Goal: Navigation & Orientation: Understand site structure

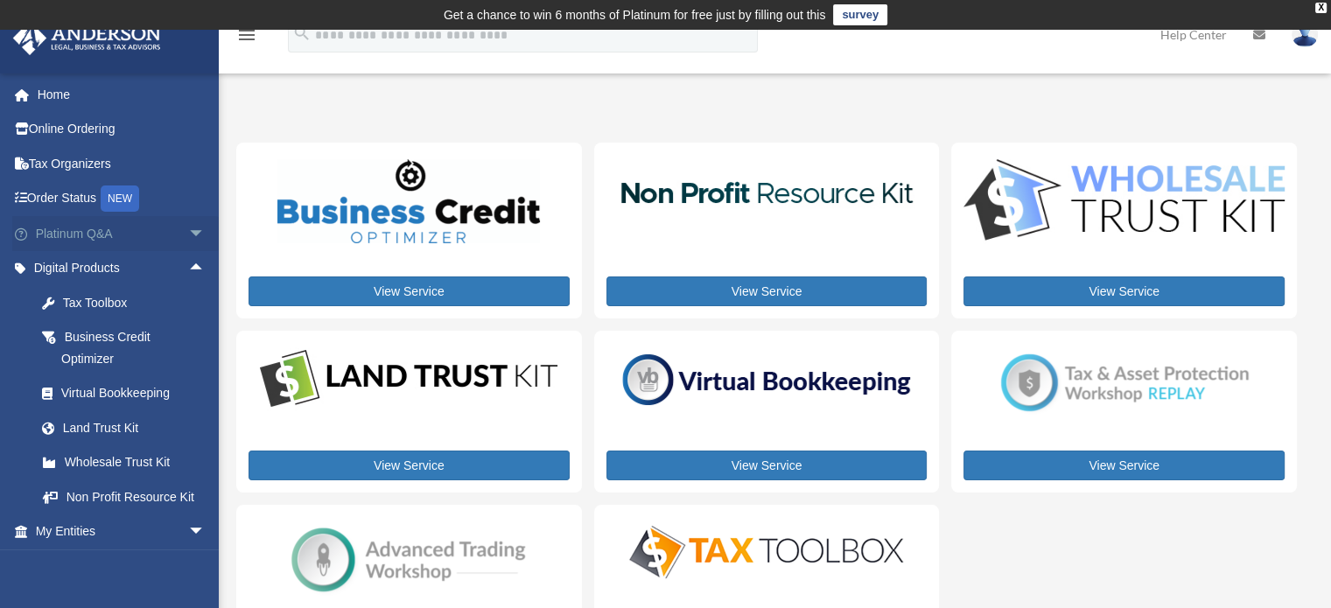
click at [188, 229] on span "arrow_drop_down" at bounding box center [205, 234] width 35 height 36
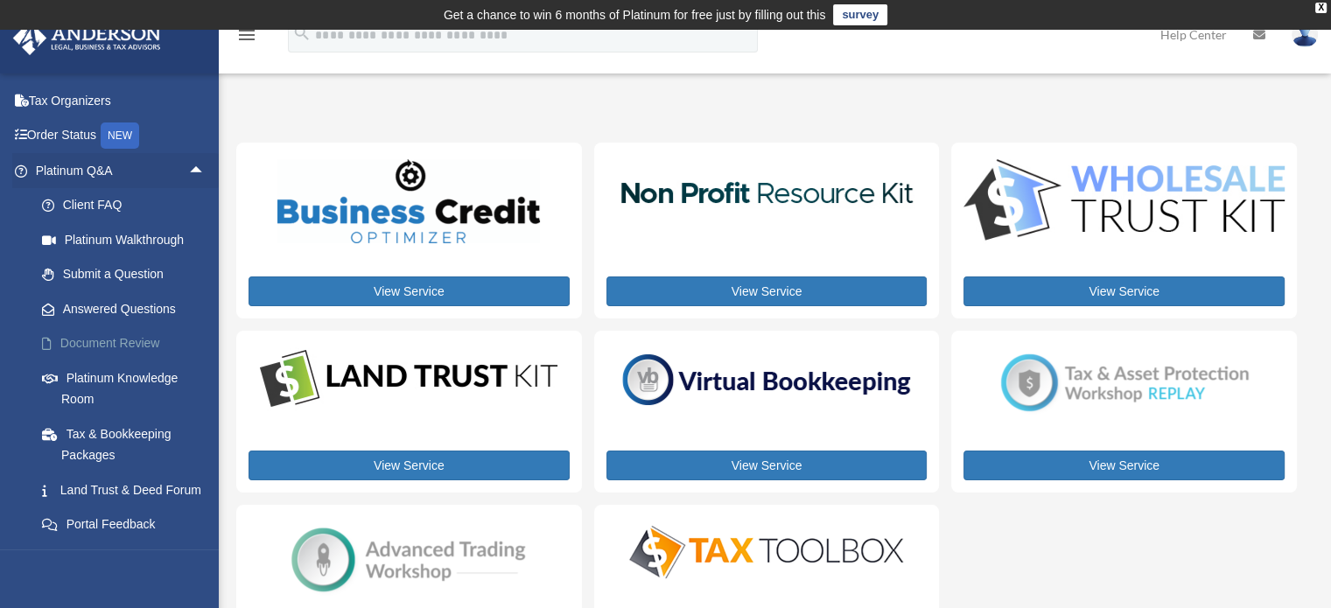
scroll to position [88, 0]
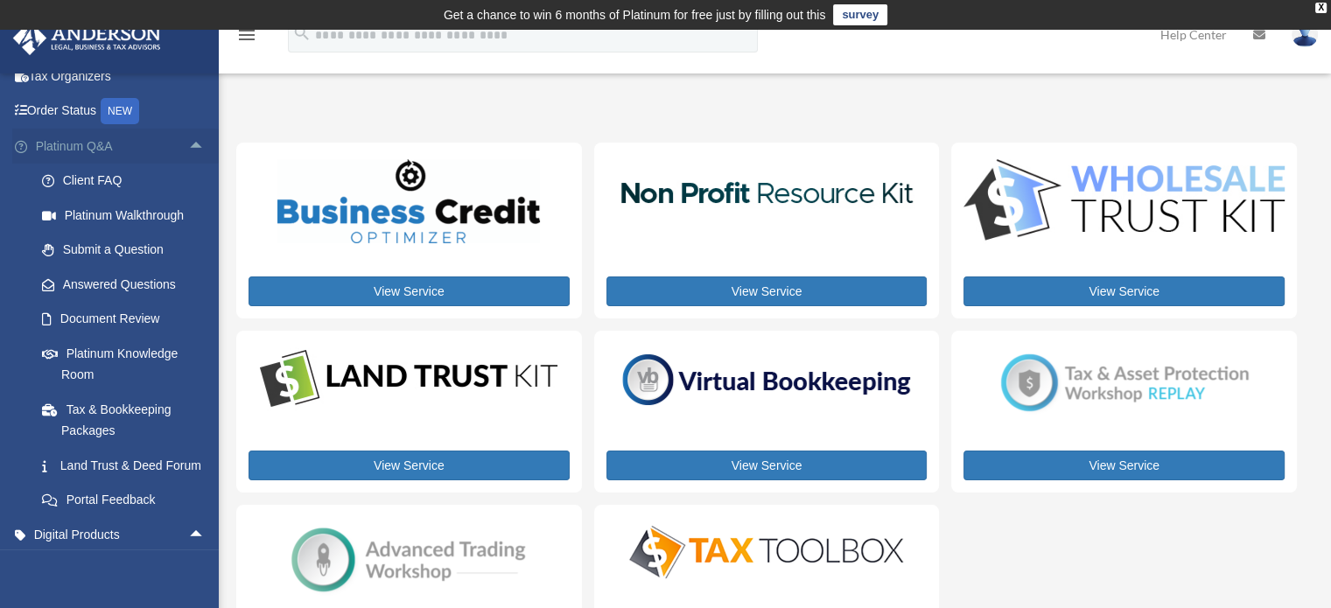
click at [188, 143] on span "arrow_drop_up" at bounding box center [205, 147] width 35 height 36
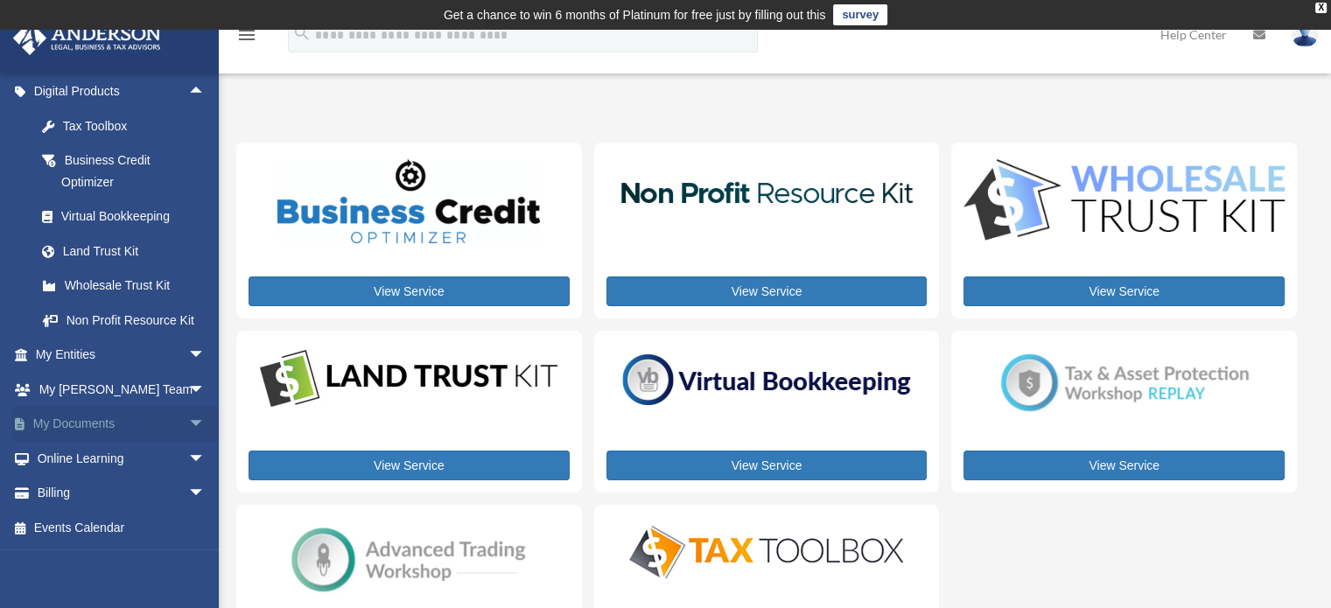
scroll to position [197, 0]
click at [144, 427] on link "My Documents arrow_drop_down" at bounding box center [122, 424] width 220 height 35
click at [188, 423] on span "arrow_drop_down" at bounding box center [205, 425] width 35 height 36
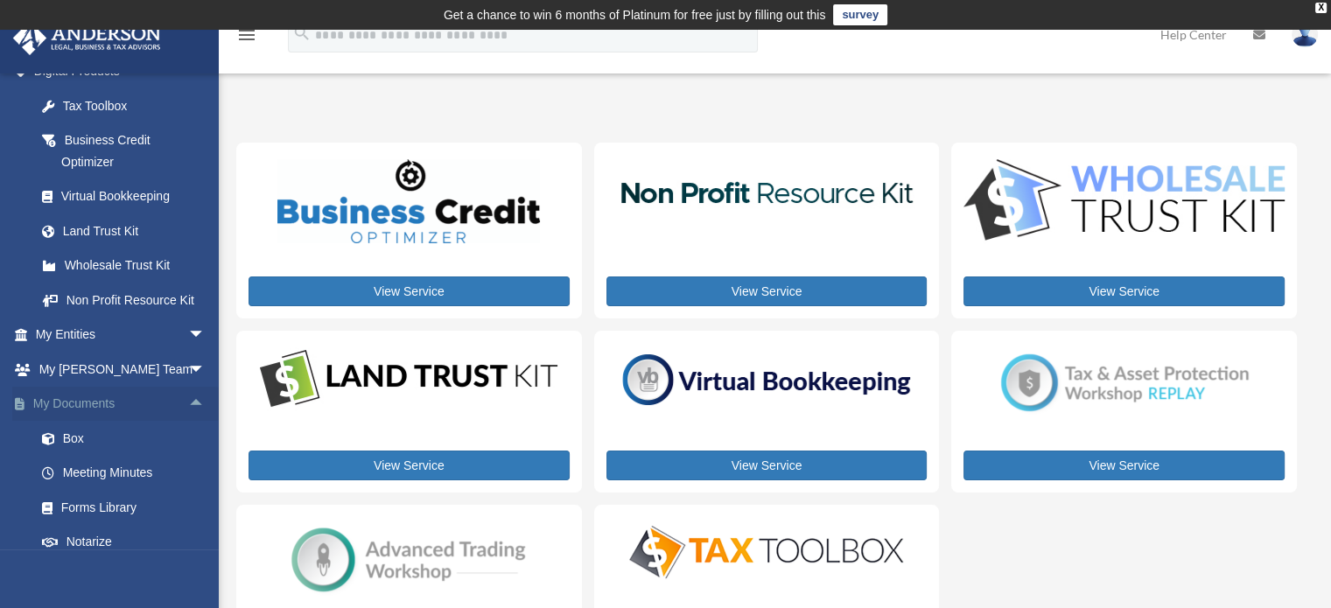
scroll to position [268, 0]
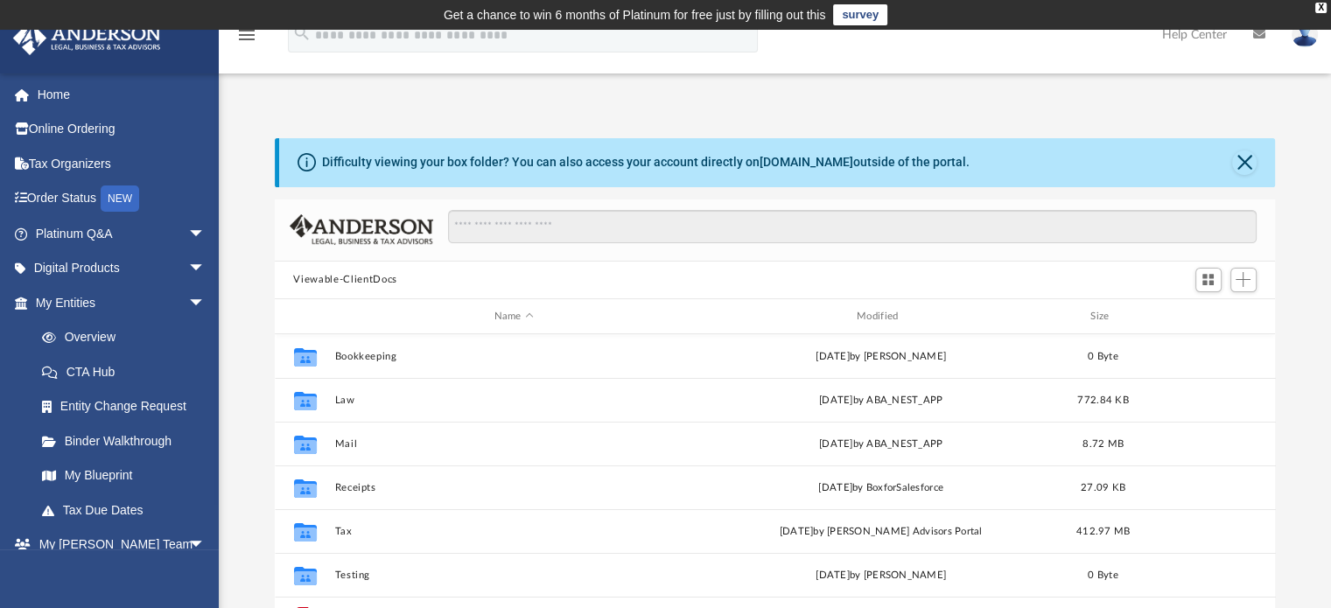
scroll to position [384, 987]
click at [162, 262] on link "Digital Products arrow_drop_down" at bounding box center [122, 268] width 220 height 35
click at [188, 236] on span "arrow_drop_down" at bounding box center [205, 234] width 35 height 36
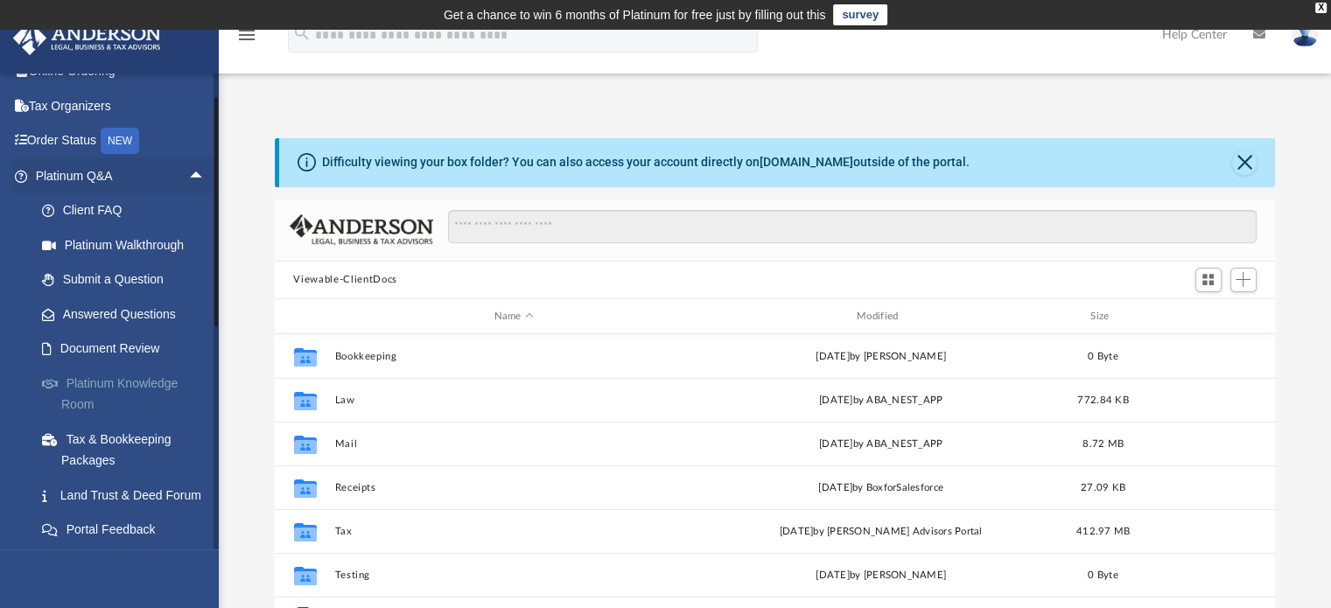
scroll to position [88, 0]
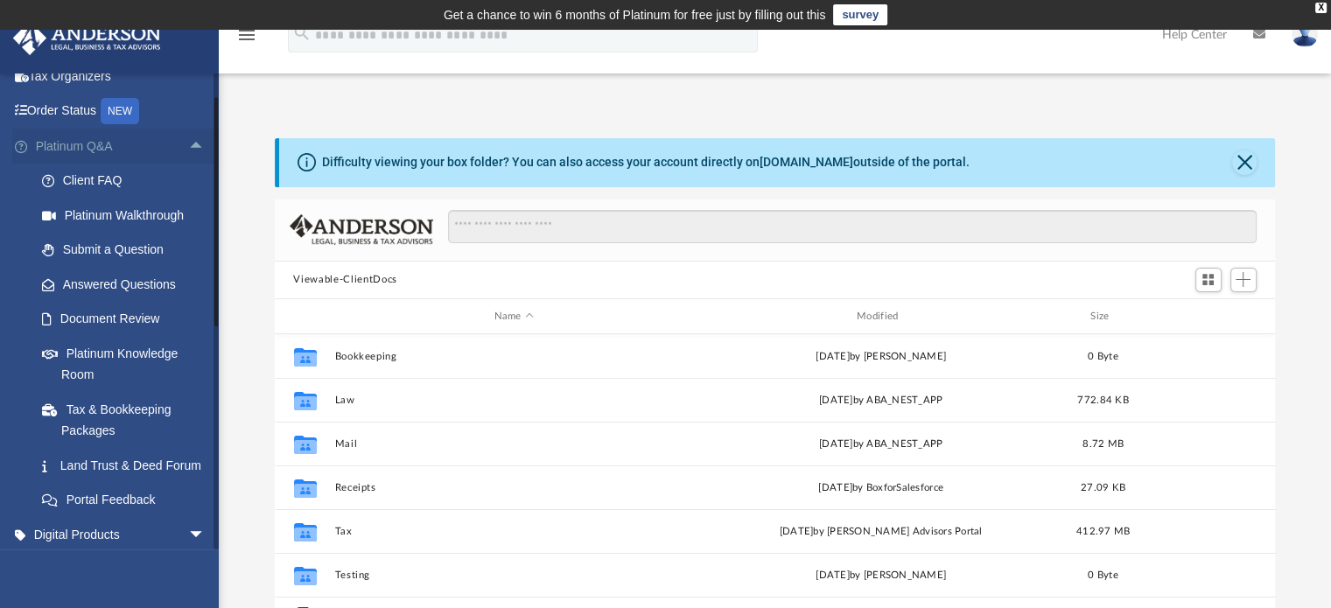
click at [188, 148] on span "arrow_drop_up" at bounding box center [205, 147] width 35 height 36
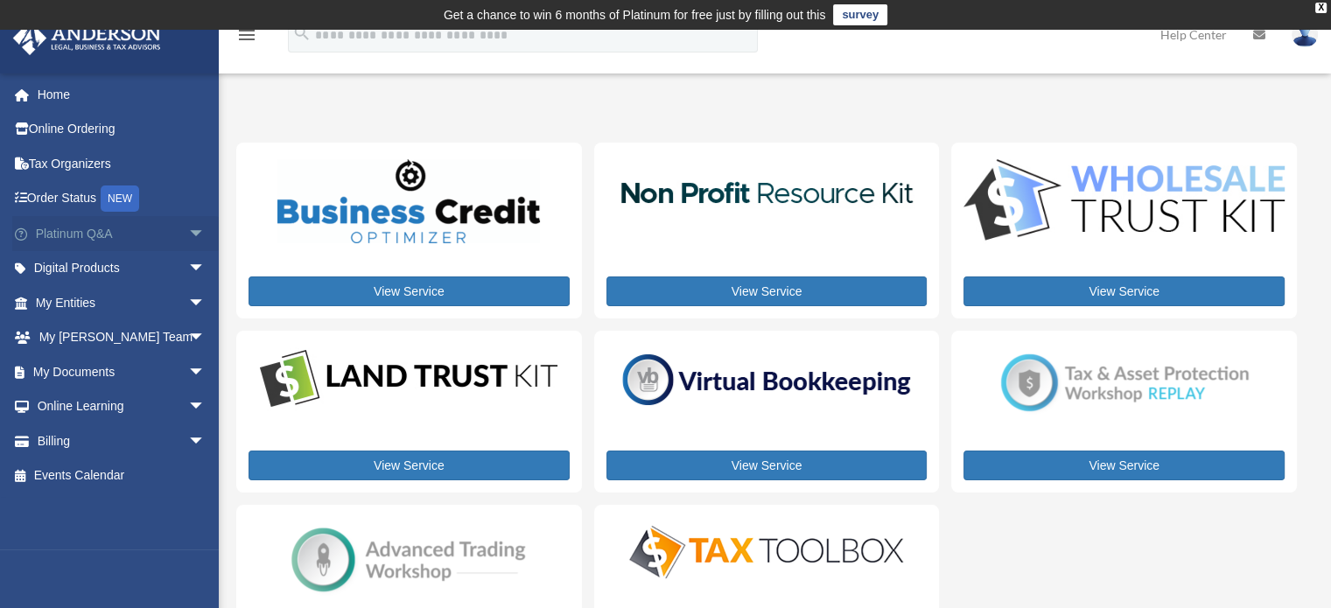
click at [188, 234] on span "arrow_drop_down" at bounding box center [205, 234] width 35 height 36
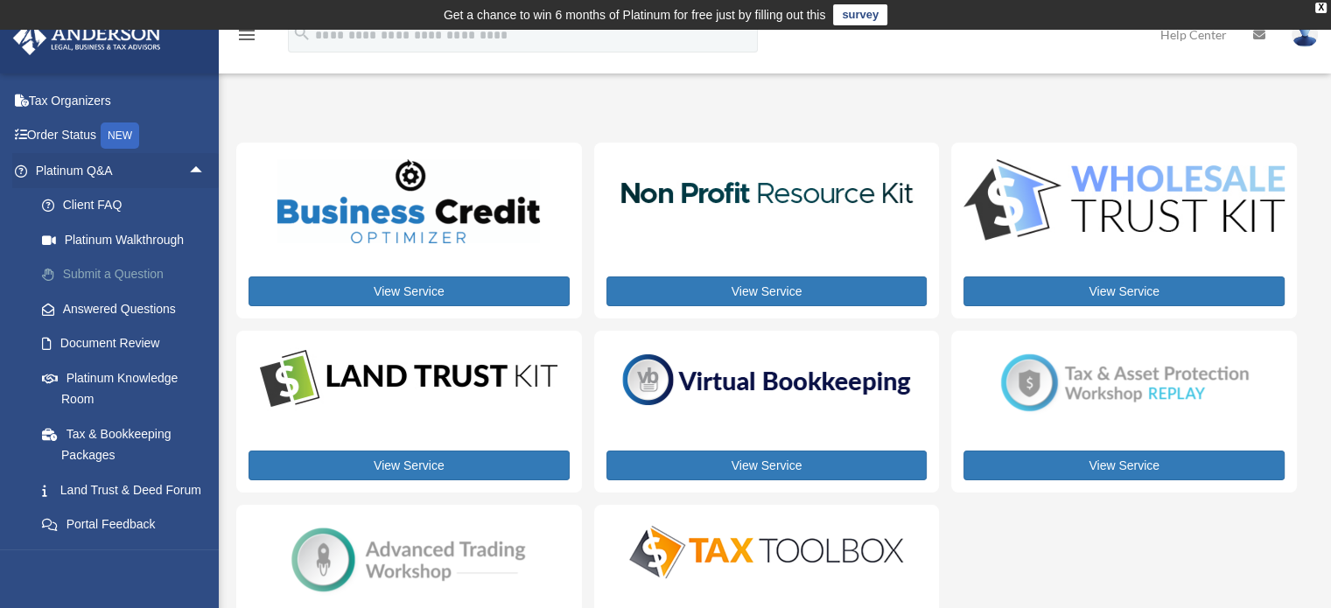
scroll to position [88, 0]
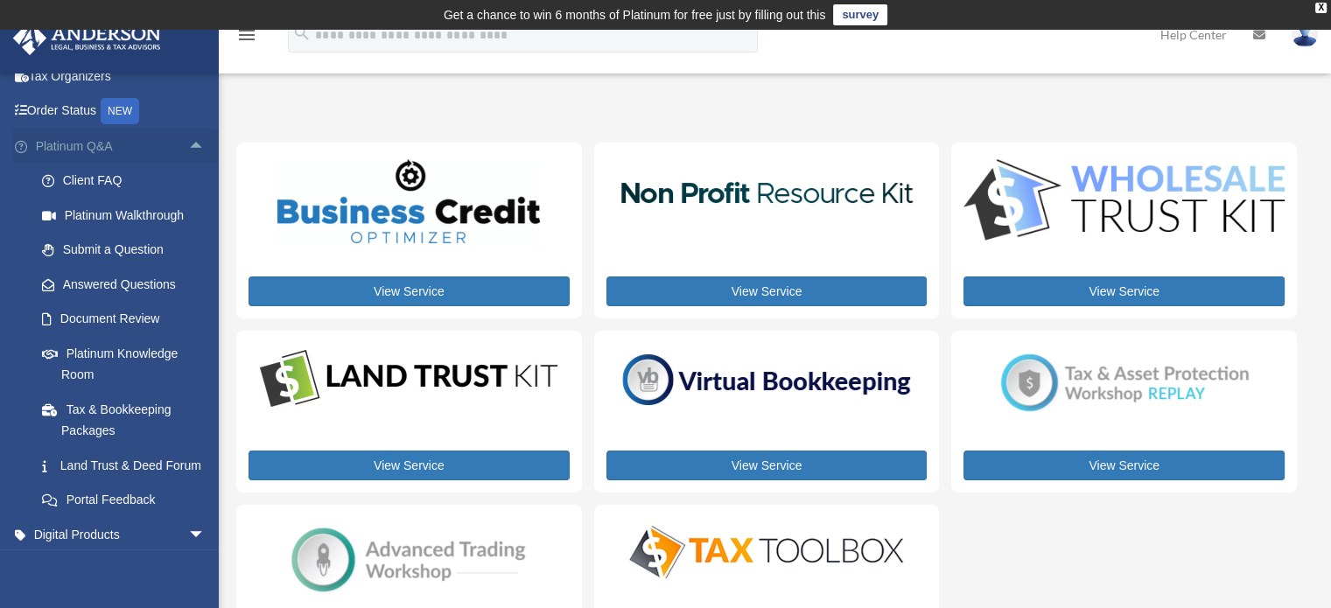
click at [196, 142] on span "arrow_drop_up" at bounding box center [205, 147] width 35 height 36
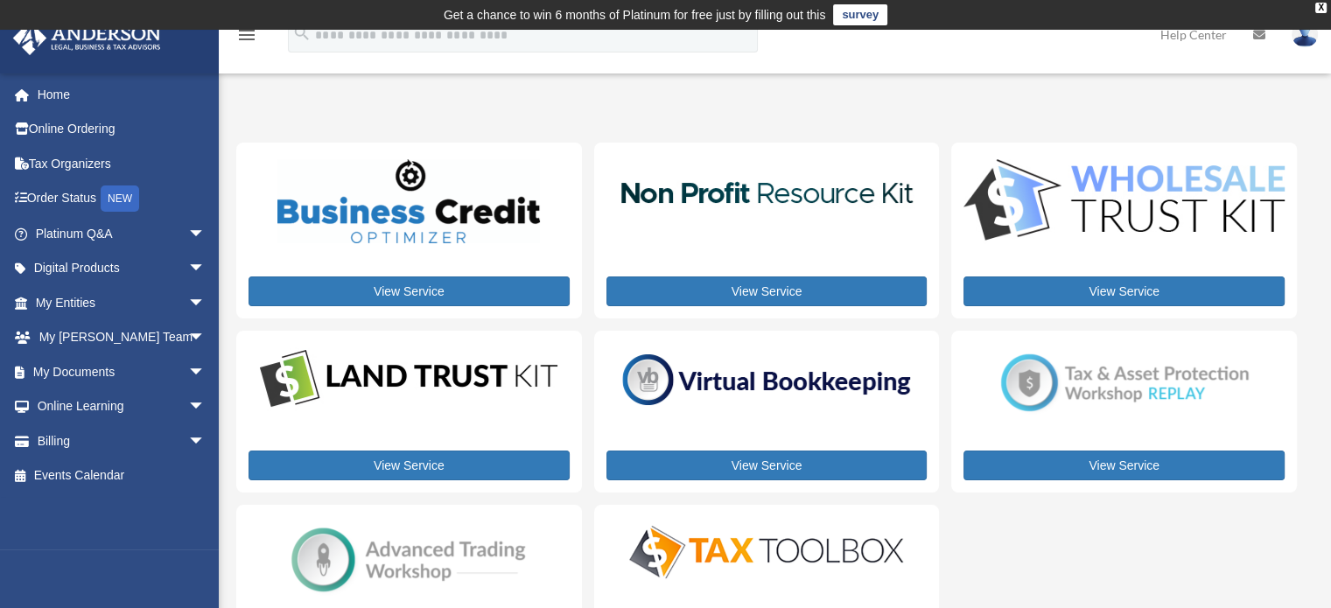
drag, startPoint x: 178, startPoint y: 260, endPoint x: 292, endPoint y: 329, distance: 133.9
click at [188, 260] on span "arrow_drop_down" at bounding box center [205, 269] width 35 height 36
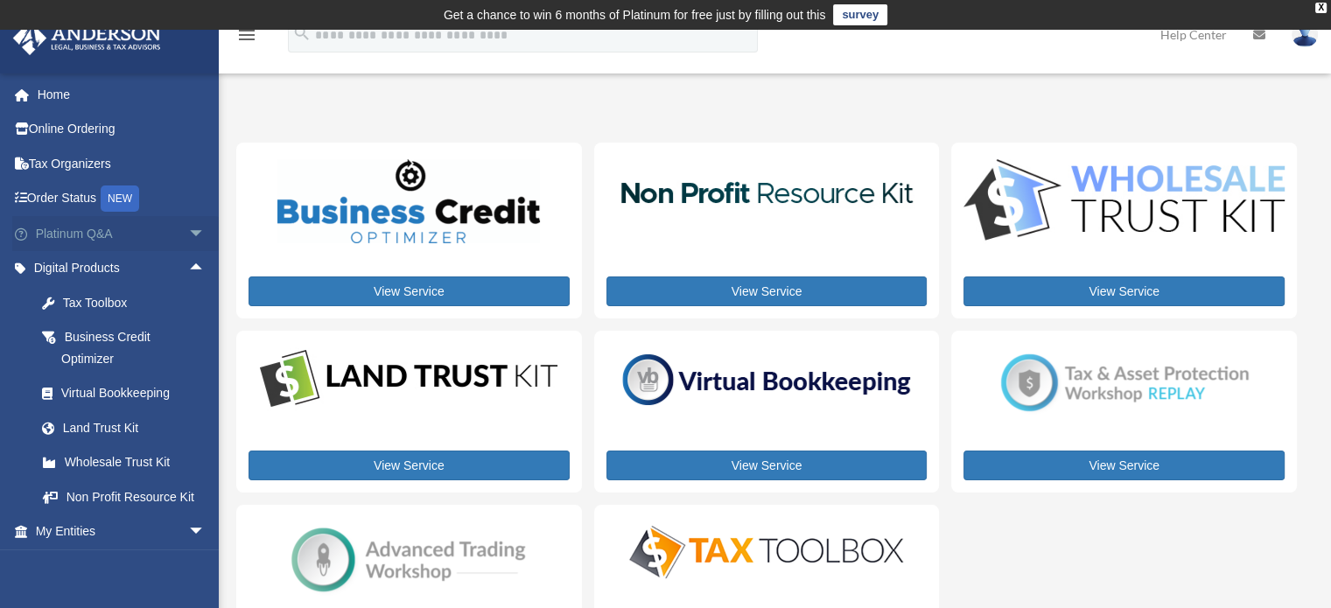
click at [189, 229] on span "arrow_drop_down" at bounding box center [205, 234] width 35 height 36
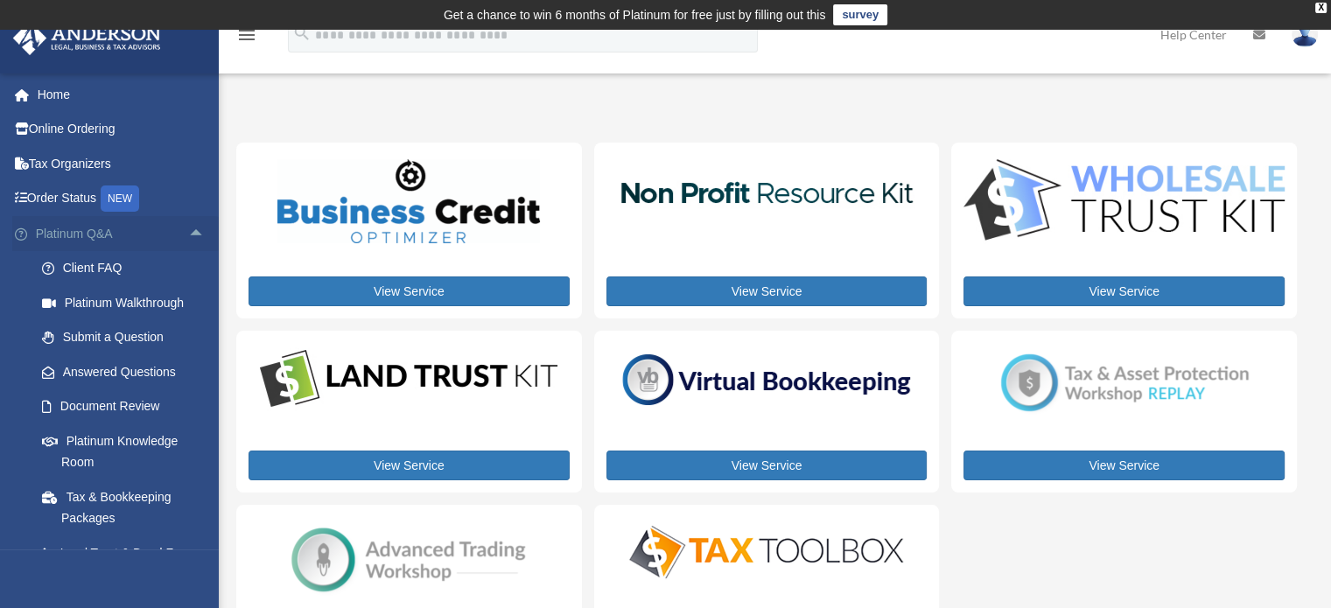
click at [188, 229] on span "arrow_drop_up" at bounding box center [205, 234] width 35 height 36
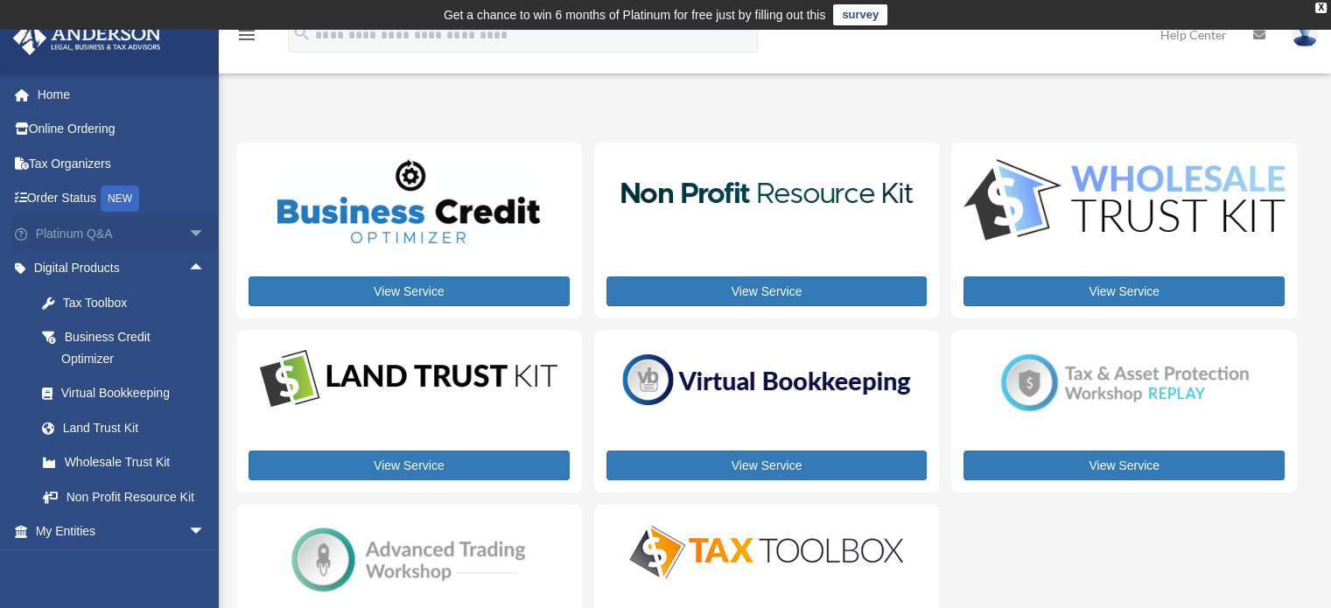
click at [188, 230] on span "arrow_drop_down" at bounding box center [205, 234] width 35 height 36
